Goal: Task Accomplishment & Management: Use online tool/utility

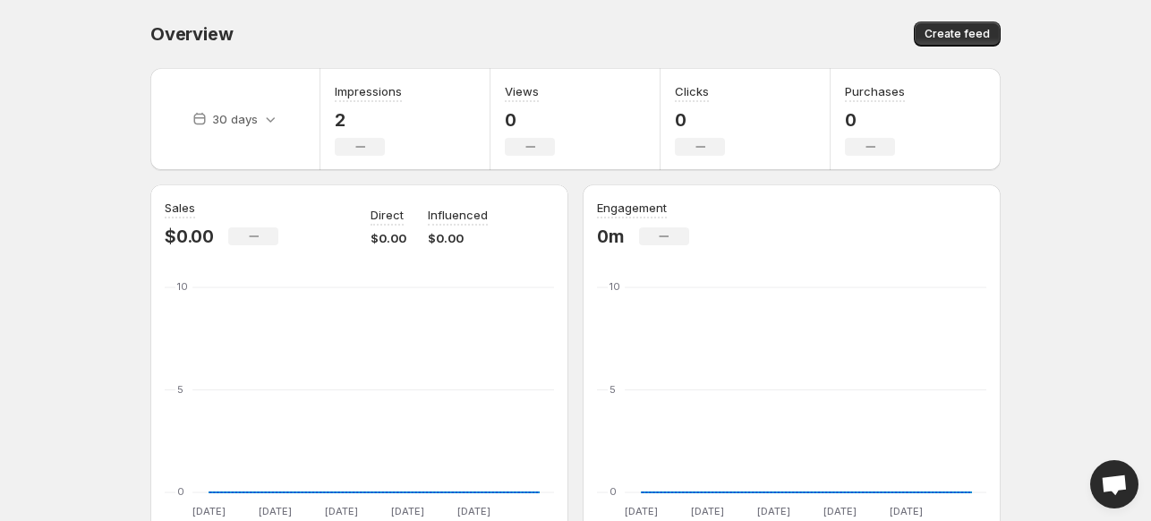
click at [1111, 76] on body "Home Feeds Videos Subscription Settings Overview. This page is ready Overview C…" at bounding box center [575, 260] width 1151 height 521
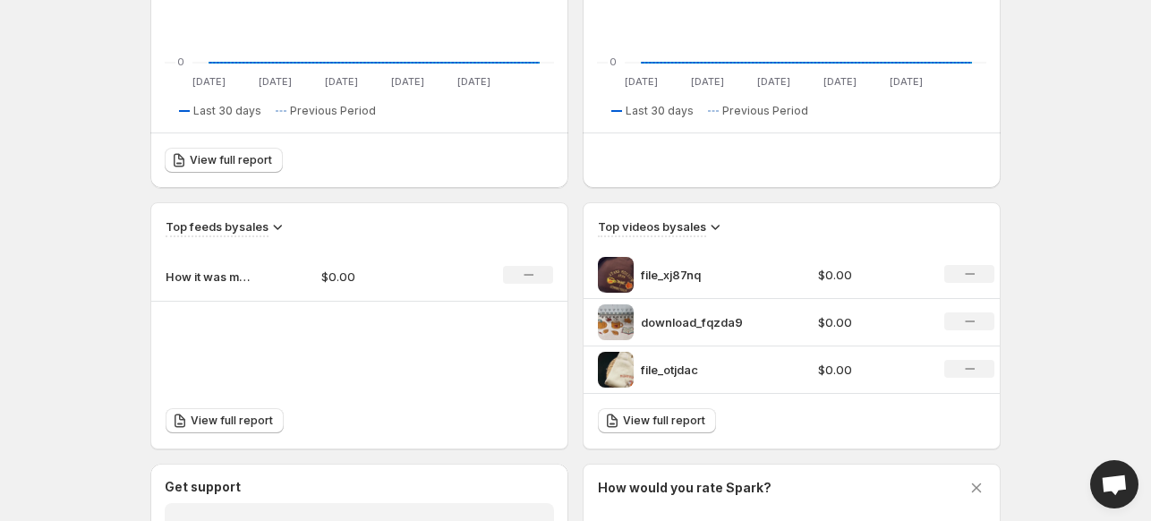
scroll to position [396, 0]
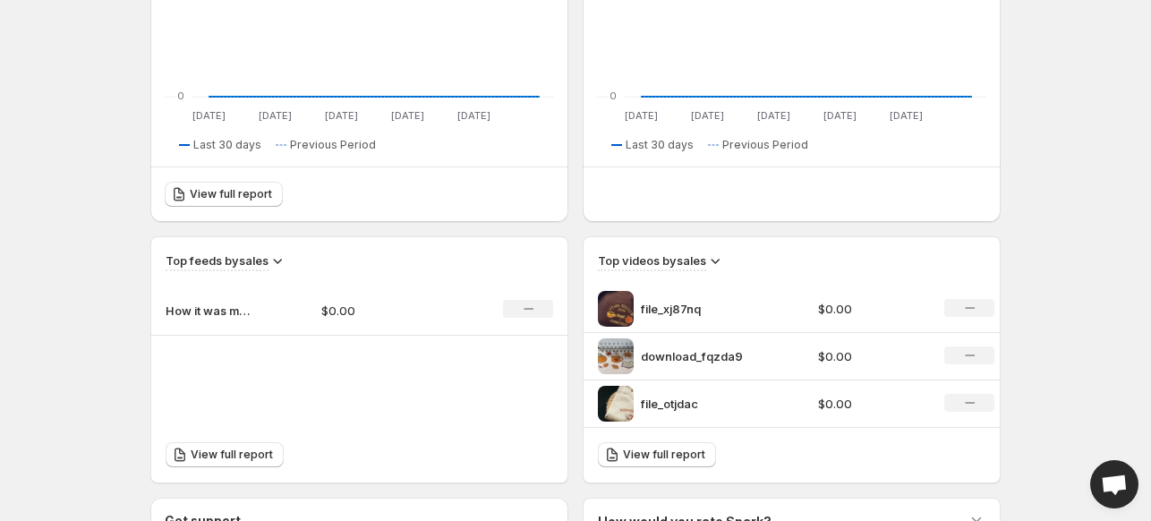
click at [626, 306] on img at bounding box center [616, 309] width 36 height 36
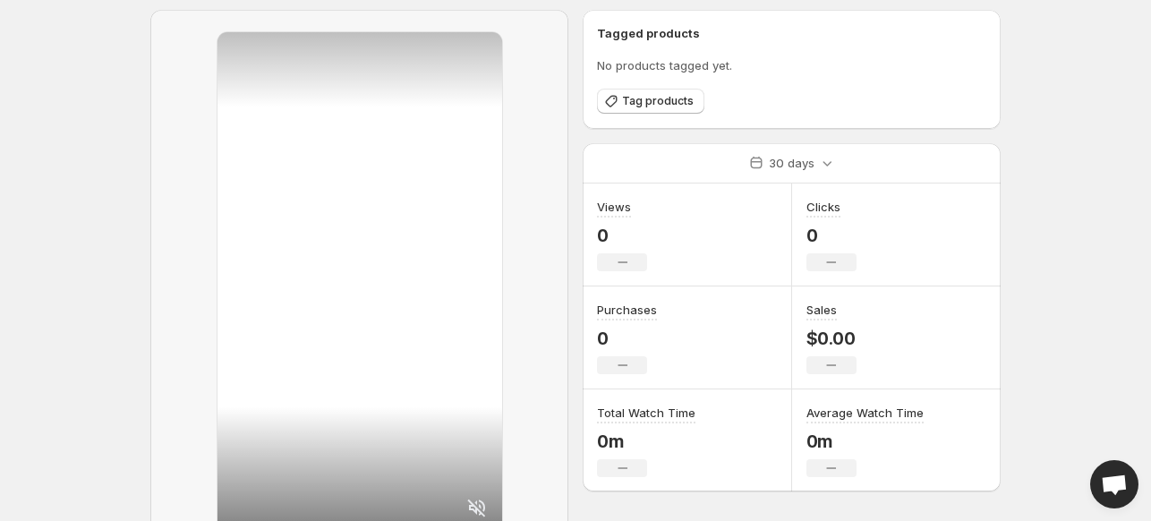
scroll to position [179, 0]
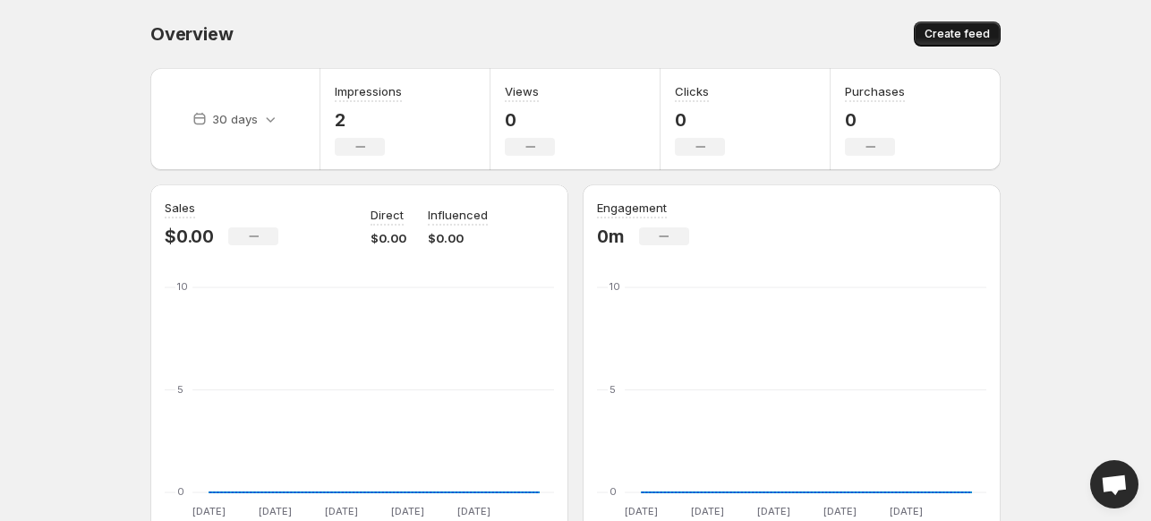
click at [952, 37] on span "Create feed" at bounding box center [956, 34] width 65 height 14
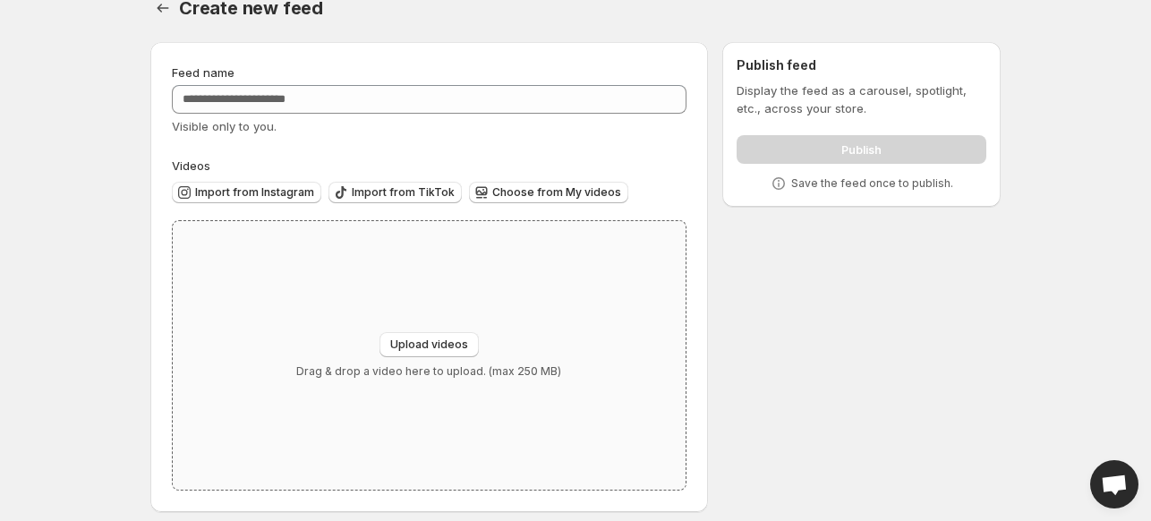
scroll to position [38, 0]
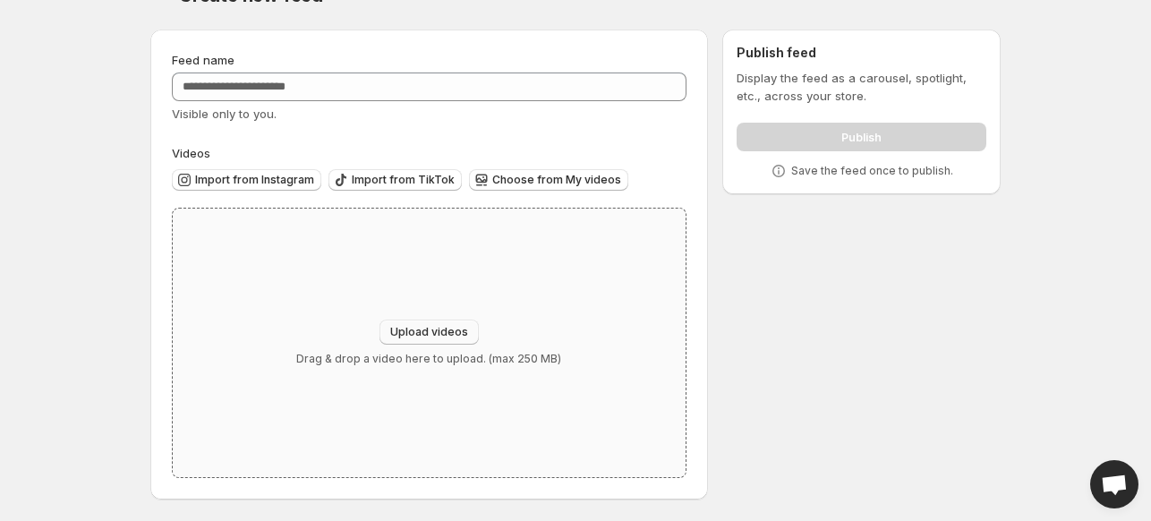
click at [451, 332] on span "Upload videos" at bounding box center [429, 332] width 78 height 14
type input "**********"
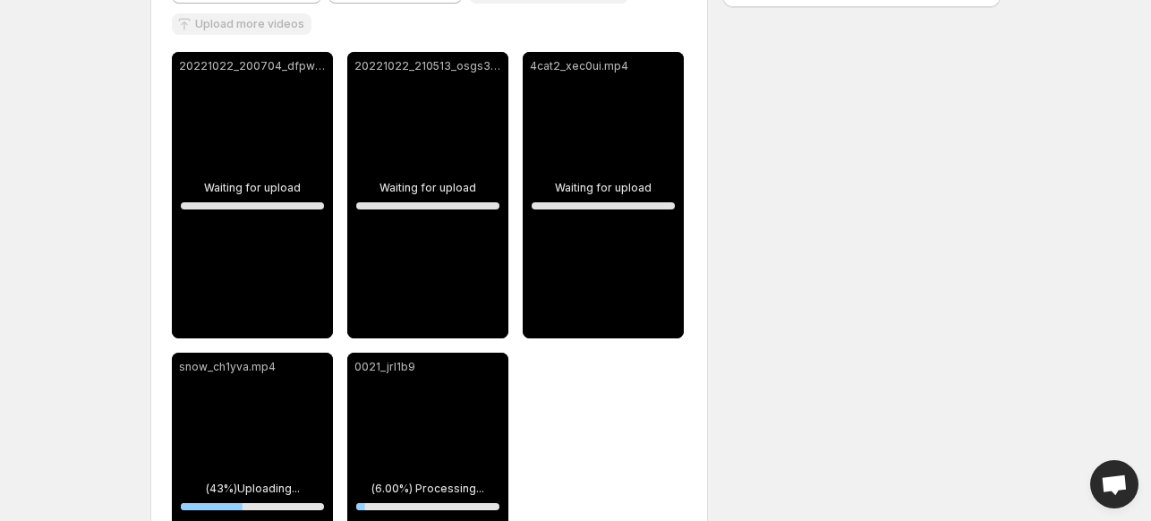
scroll to position [128, 0]
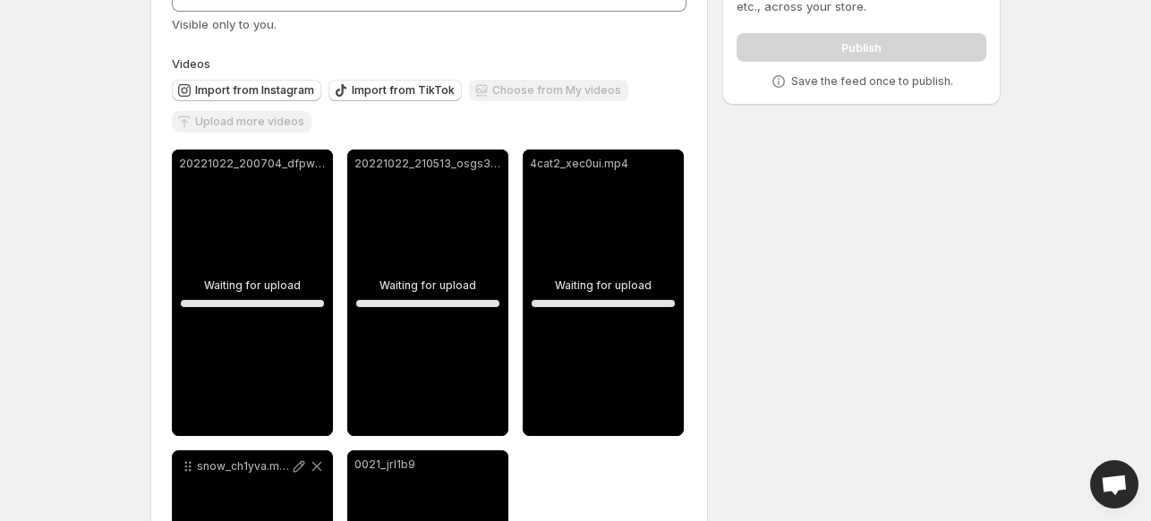
click at [265, 125] on div "Upload more videos" at bounding box center [242, 123] width 140 height 24
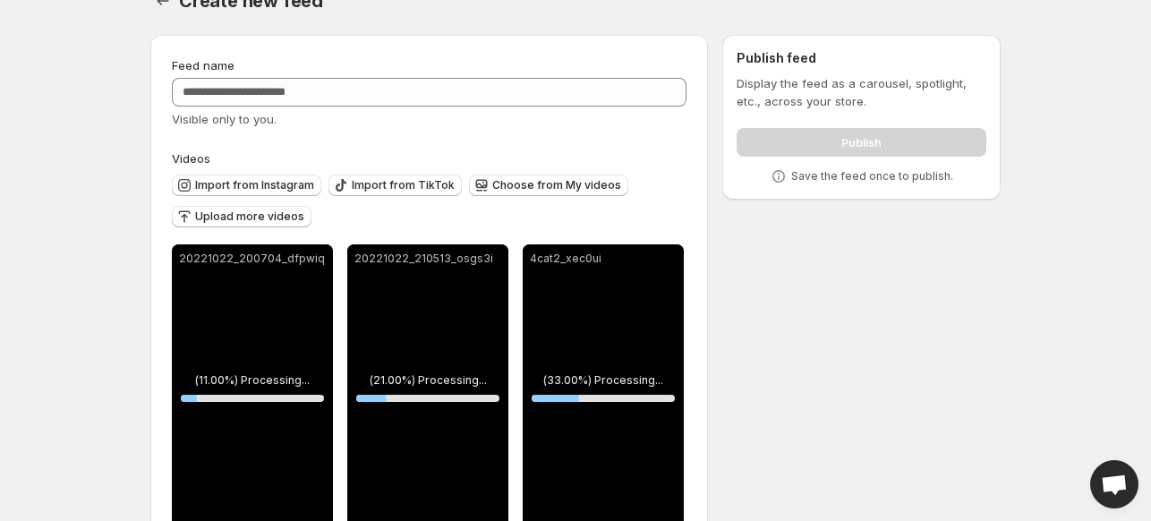
scroll to position [0, 0]
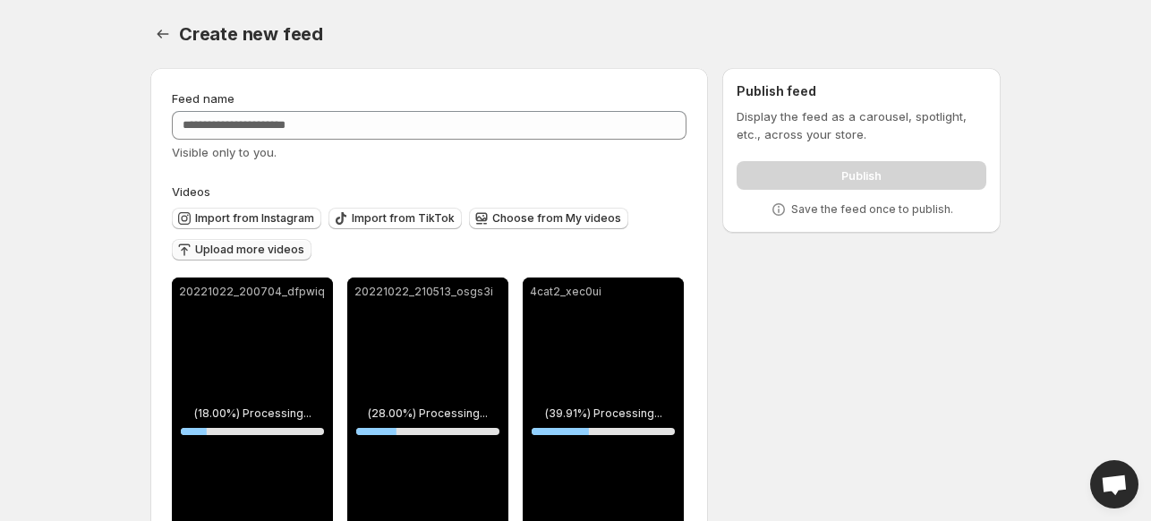
click at [268, 246] on span "Upload more videos" at bounding box center [249, 250] width 109 height 14
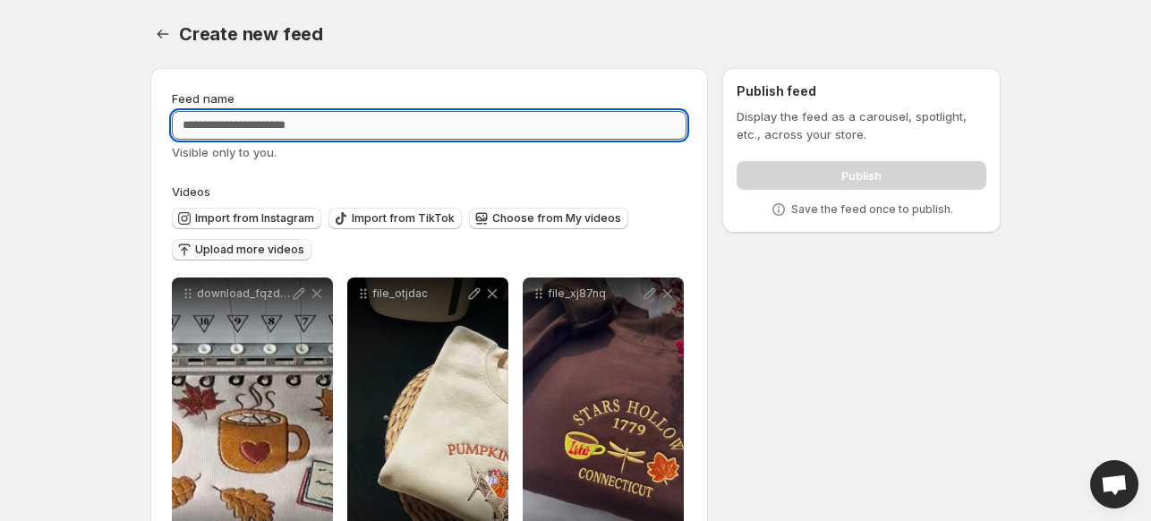
click at [387, 123] on input "Feed name" at bounding box center [429, 125] width 515 height 29
type input "**********"
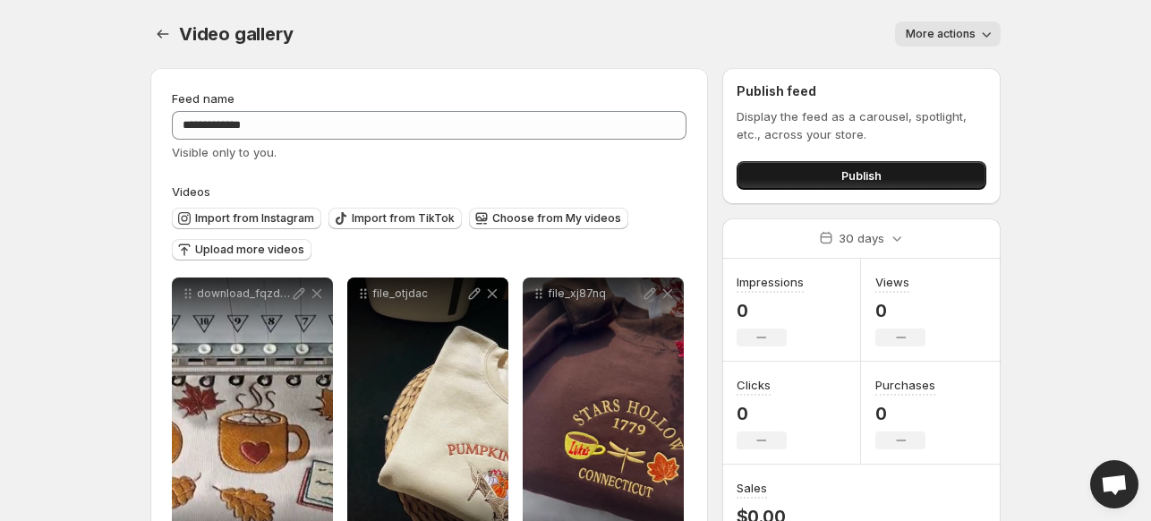
click at [823, 182] on button "Publish" at bounding box center [861, 175] width 250 height 29
click at [164, 38] on icon "Settings" at bounding box center [163, 34] width 18 height 18
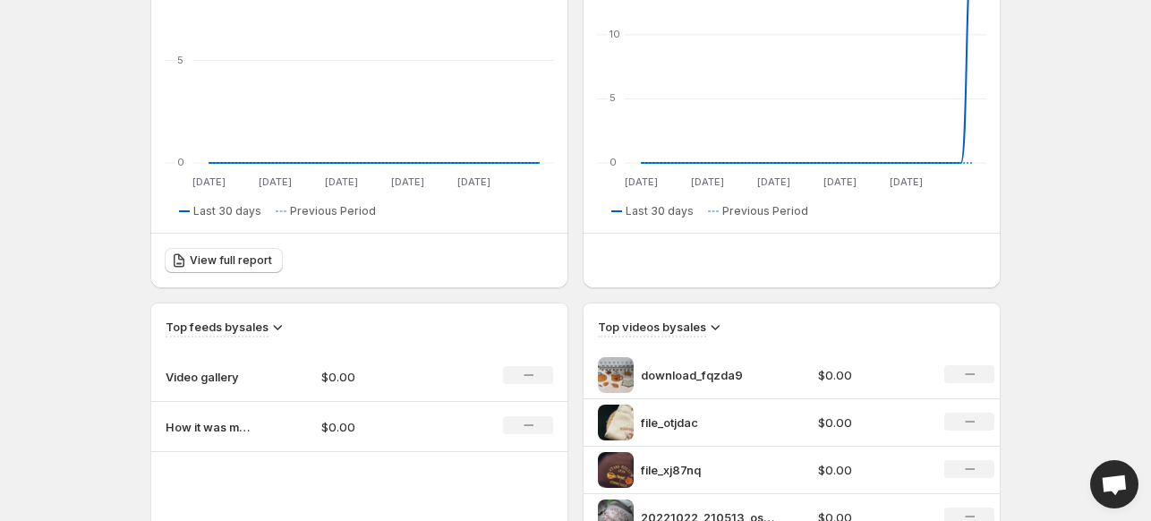
scroll to position [358, 0]
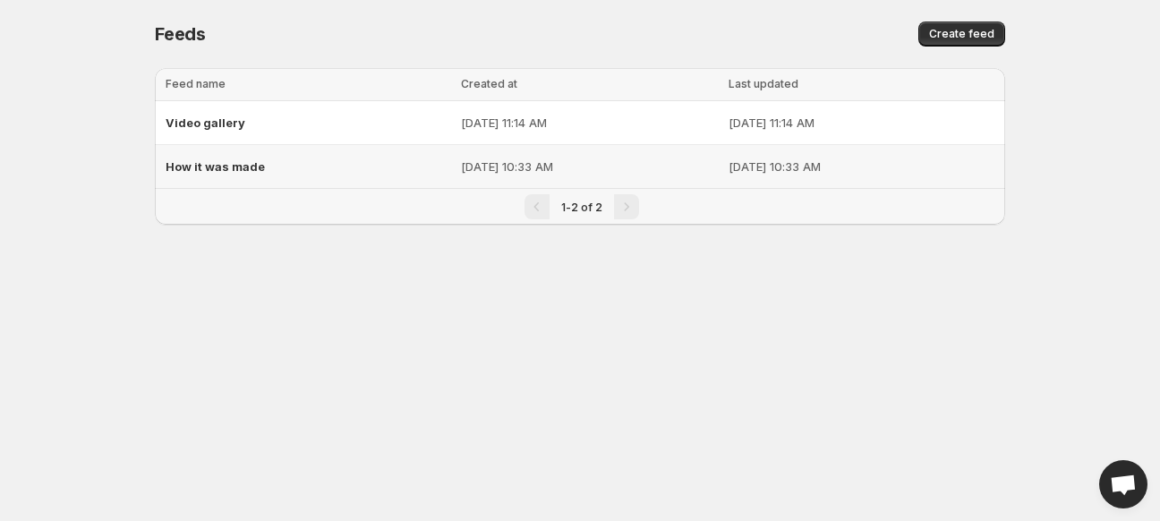
click at [891, 152] on td "[DATE] 10:33 AM" at bounding box center [864, 167] width 282 height 44
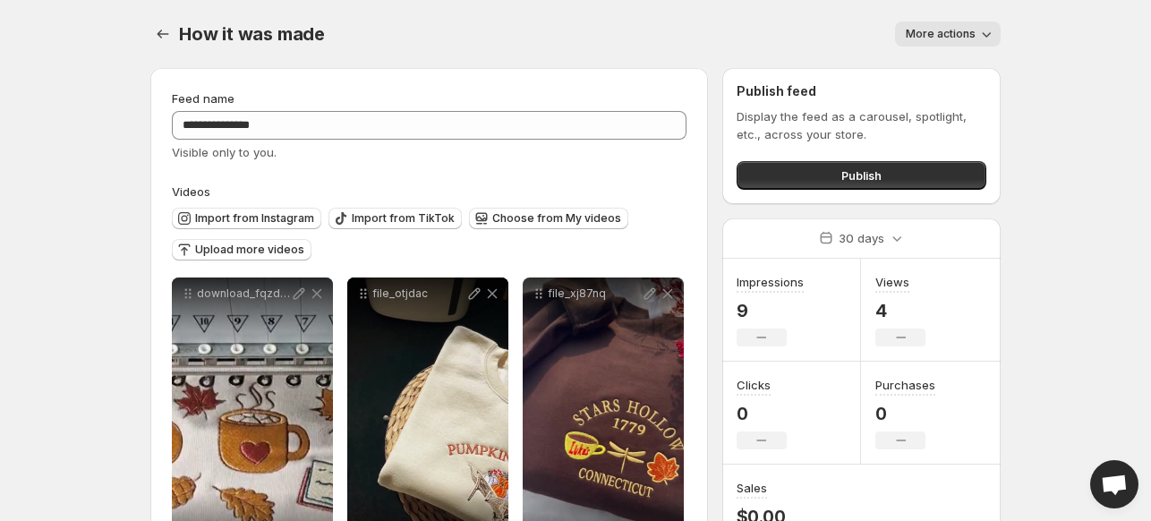
click at [966, 29] on span "More actions" at bounding box center [941, 34] width 70 height 14
click at [921, 64] on span "Delete" at bounding box center [926, 71] width 36 height 14
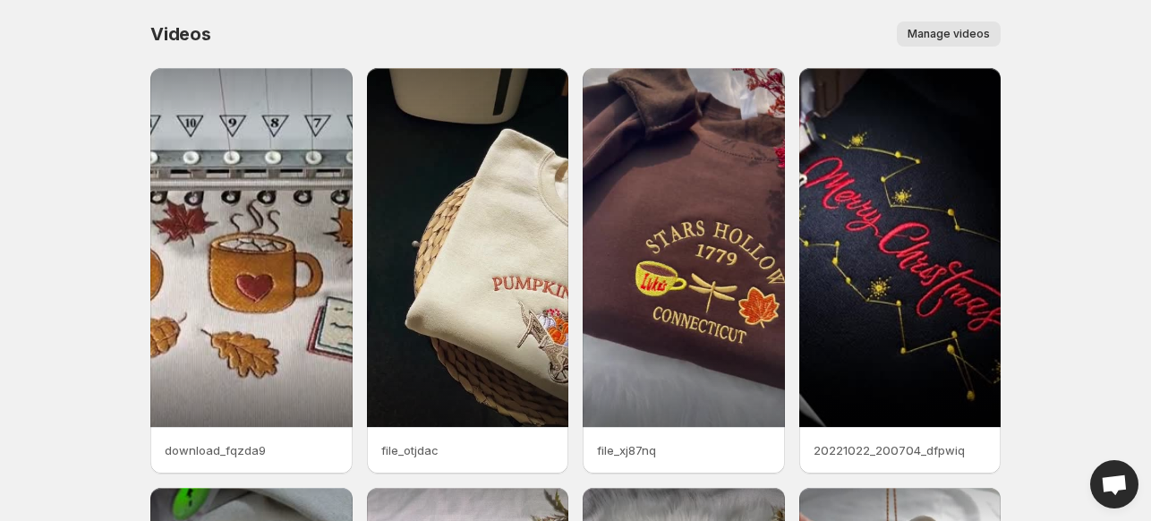
click at [974, 42] on button "Manage videos" at bounding box center [949, 33] width 104 height 25
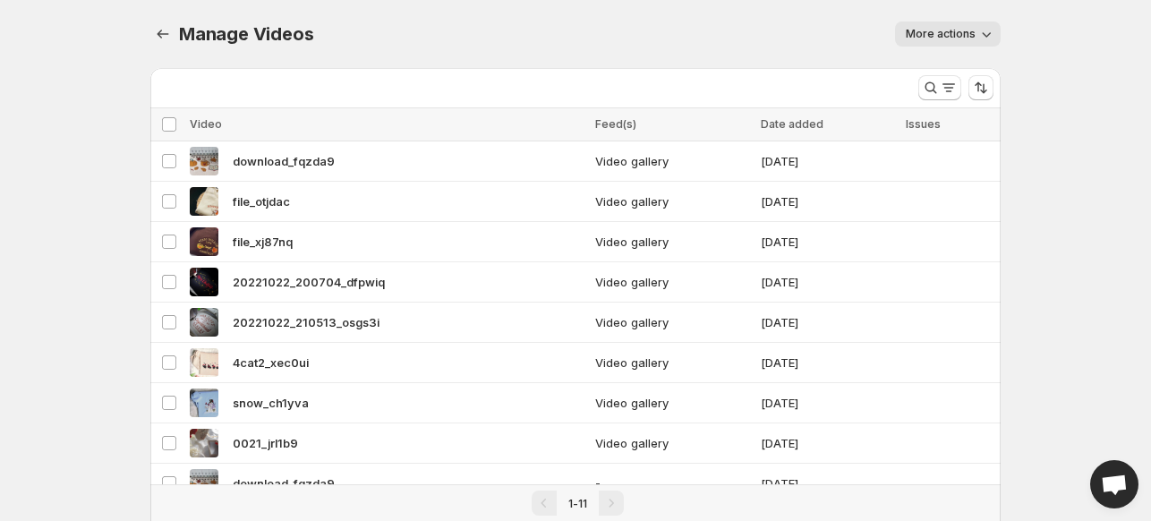
click at [986, 35] on icon "button" at bounding box center [986, 34] width 18 height 18
click at [771, 28] on div "More actions" at bounding box center [668, 33] width 666 height 25
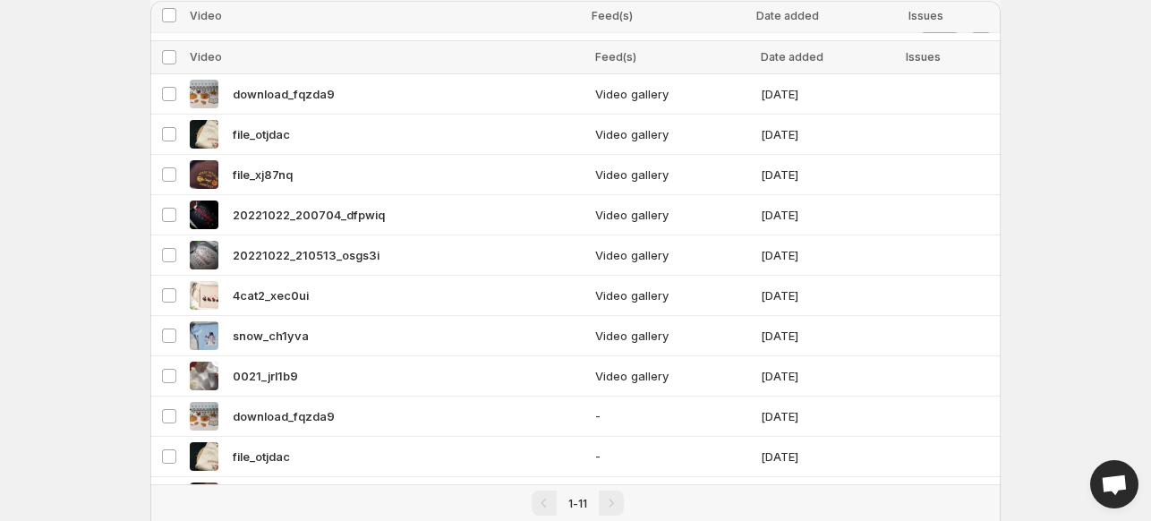
scroll to position [140, 0]
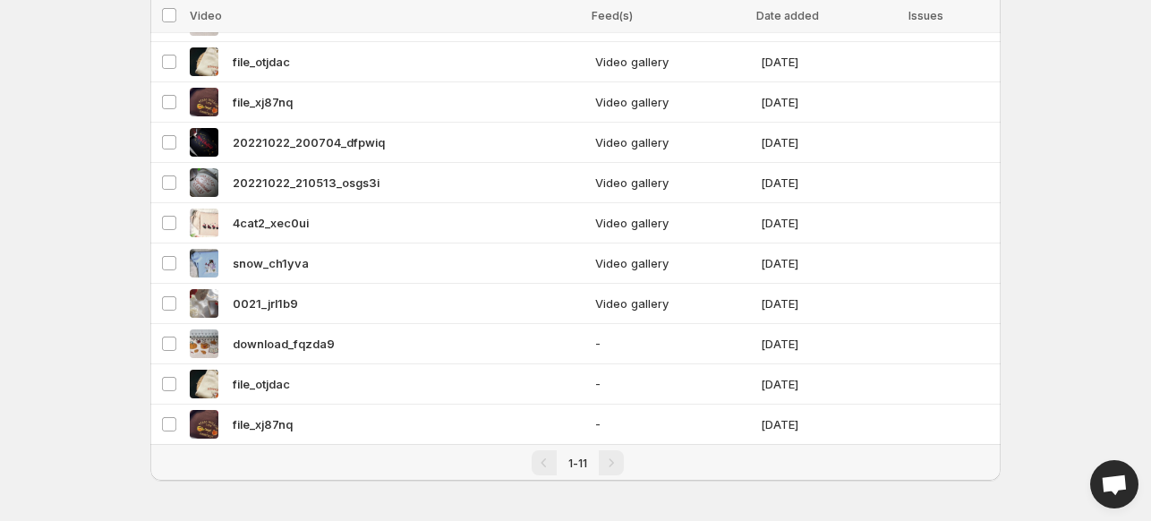
click at [600, 454] on div "Pagination" at bounding box center [611, 462] width 25 height 25
click at [181, 413] on td "Select video" at bounding box center [167, 424] width 34 height 40
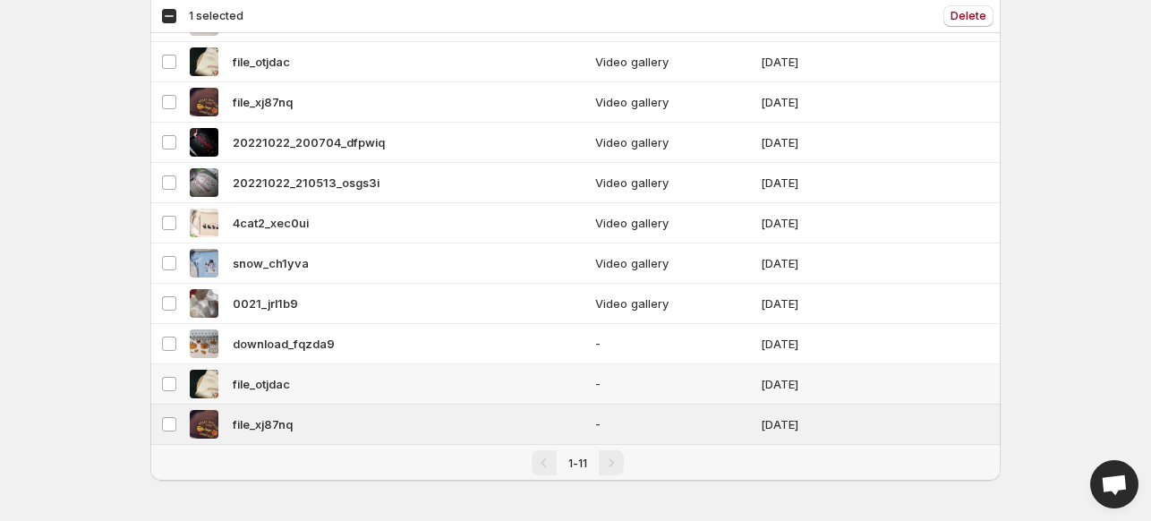
click at [169, 371] on td "Select video" at bounding box center [167, 384] width 34 height 40
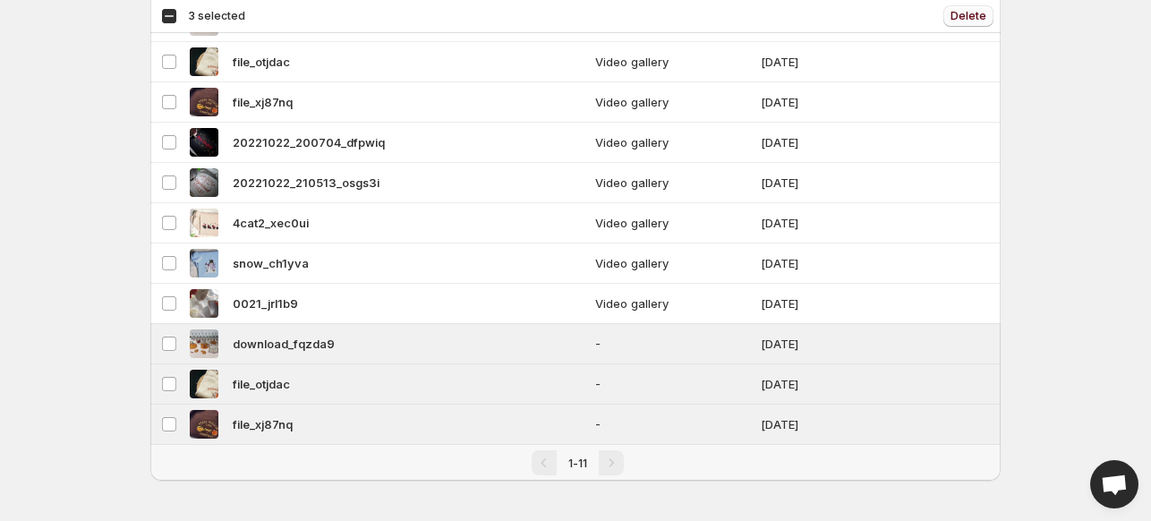
click at [969, 13] on span "Delete" at bounding box center [968, 16] width 36 height 14
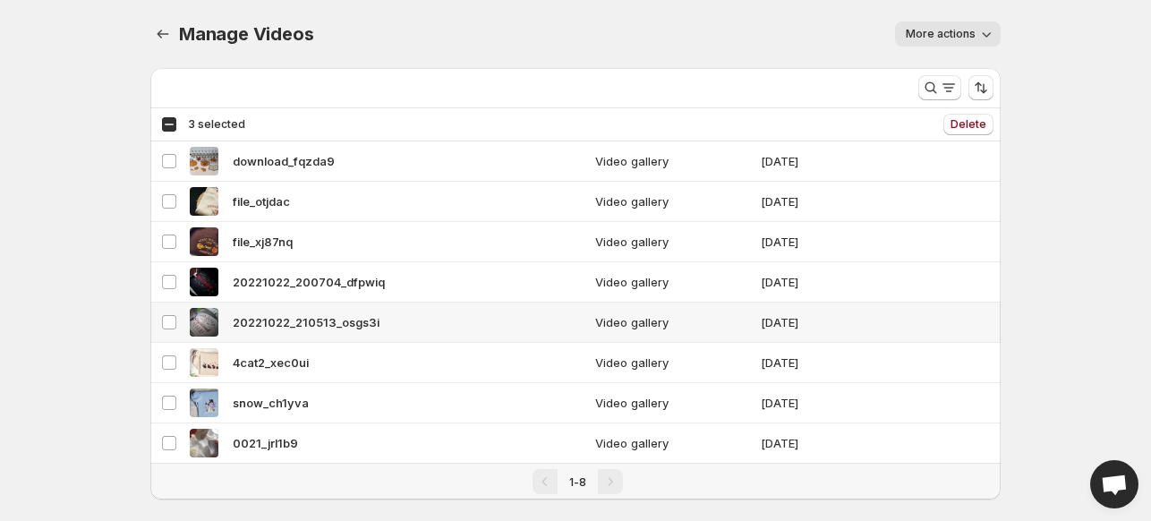
scroll to position [19, 0]
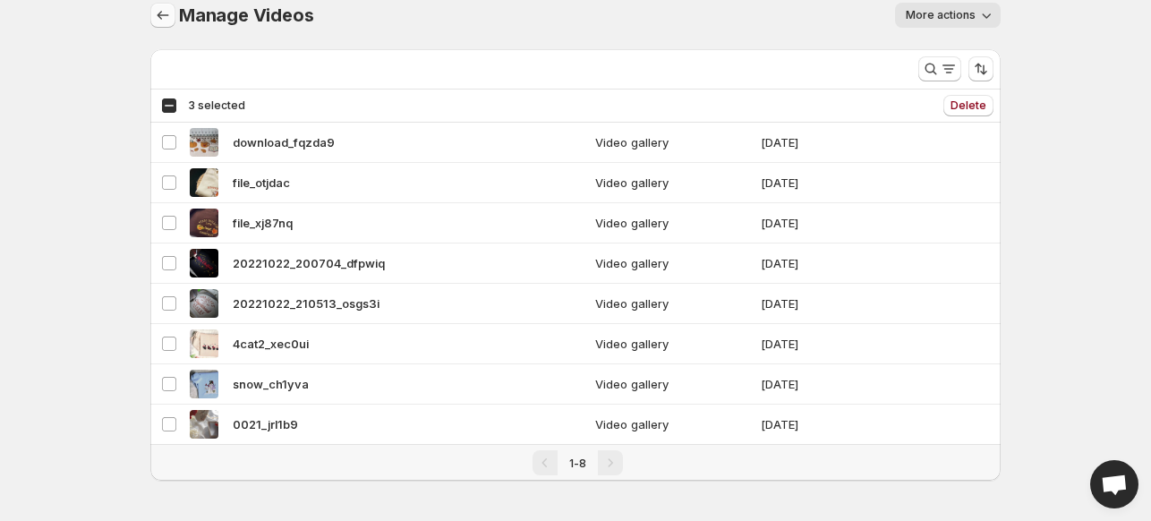
click at [163, 16] on icon "Manage Videos" at bounding box center [163, 15] width 18 height 18
